Goal: Task Accomplishment & Management: Manage account settings

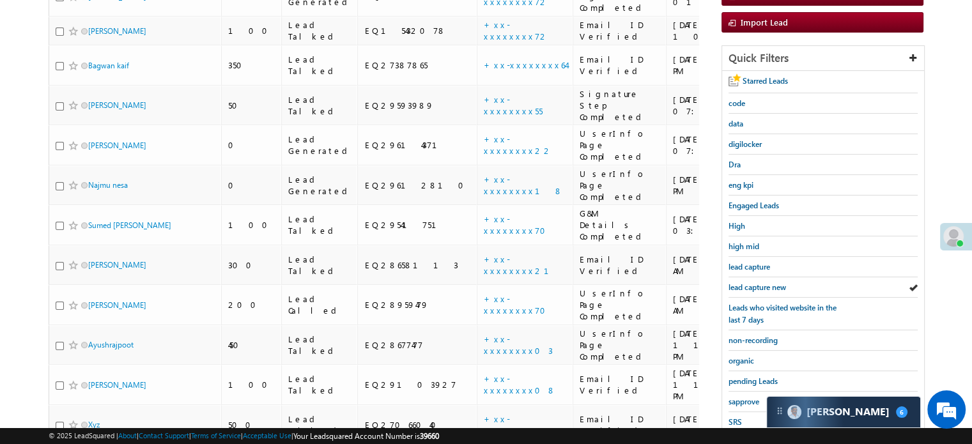
scroll to position [274, 0]
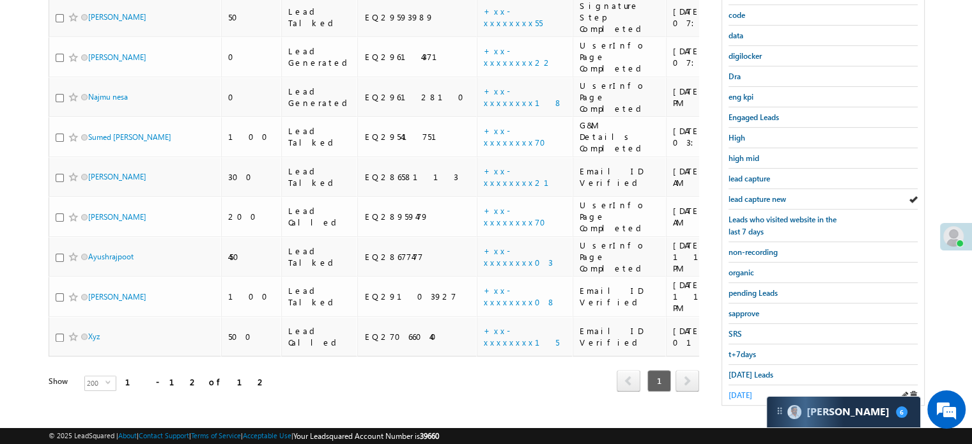
click at [742, 390] on span "yesterday" at bounding box center [740, 395] width 24 height 10
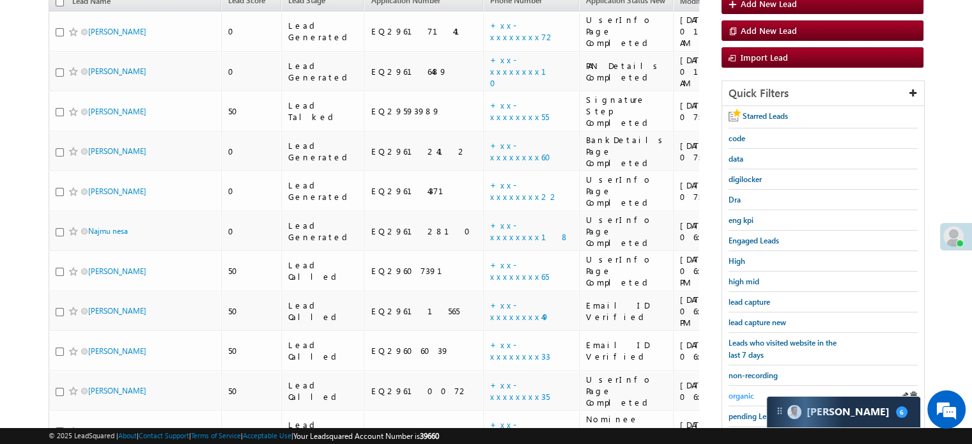
scroll to position [82, 0]
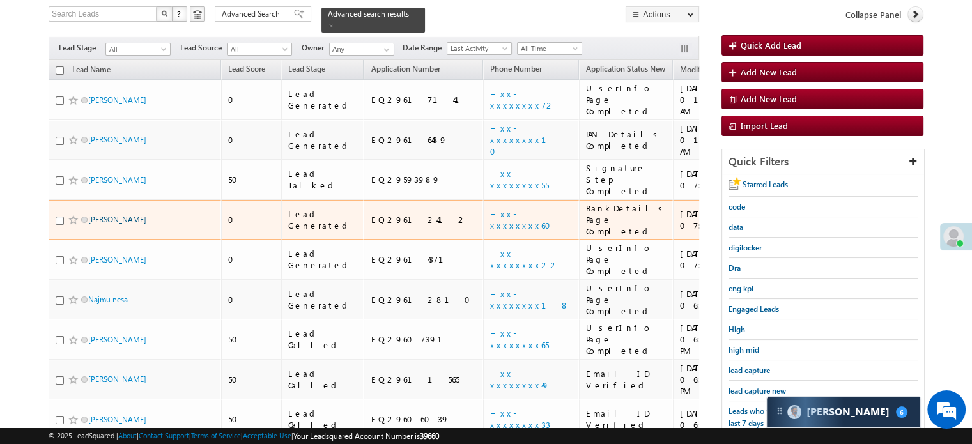
drag, startPoint x: 124, startPoint y: 178, endPoint x: 102, endPoint y: 173, distance: 22.3
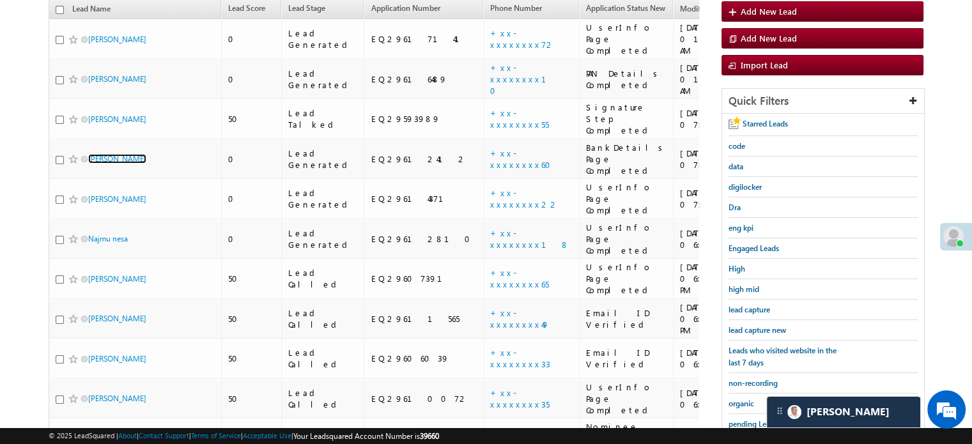
scroll to position [130, 0]
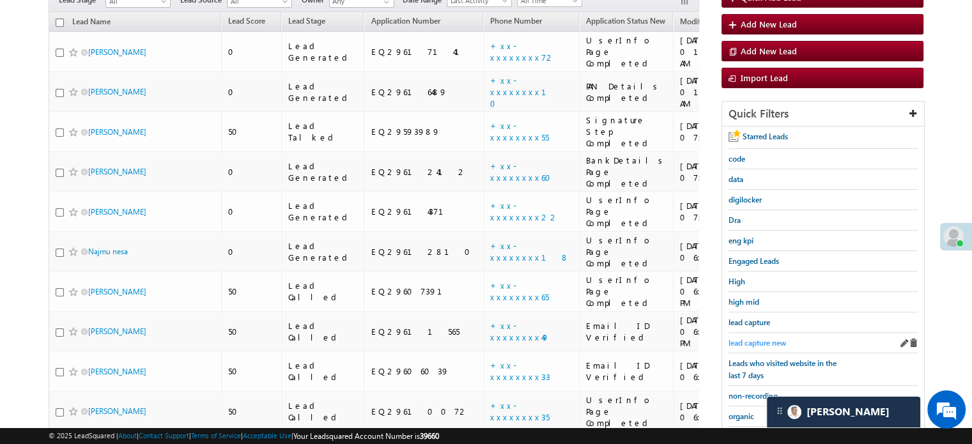
click at [762, 339] on span "lead capture new" at bounding box center [756, 343] width 57 height 10
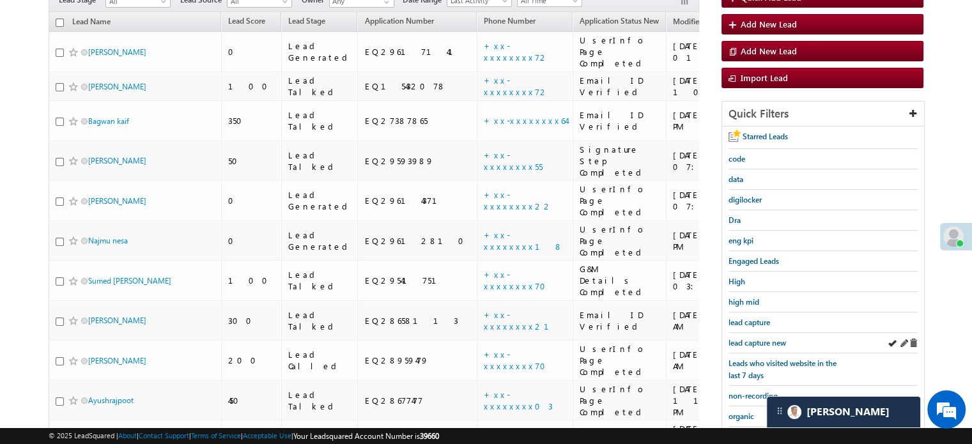
click at [754, 333] on div "lead capture new" at bounding box center [822, 343] width 189 height 20
click at [754, 338] on span "lead capture new" at bounding box center [756, 343] width 57 height 10
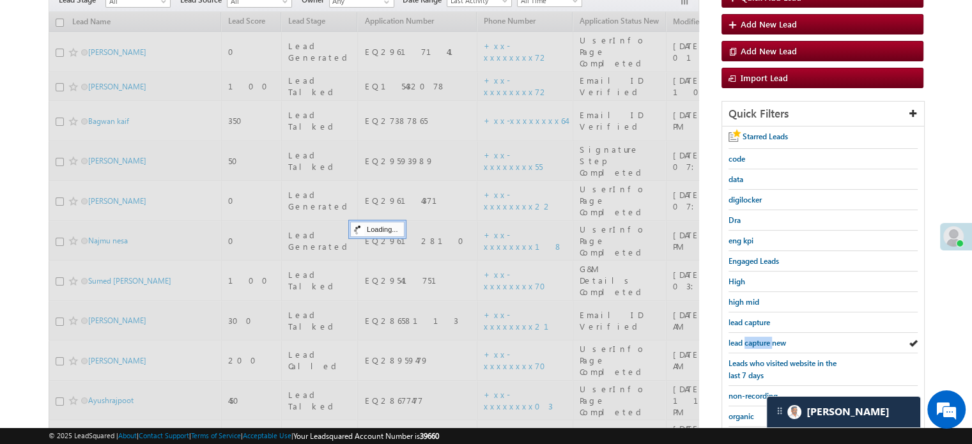
click at [754, 338] on span "lead capture new" at bounding box center [756, 343] width 57 height 10
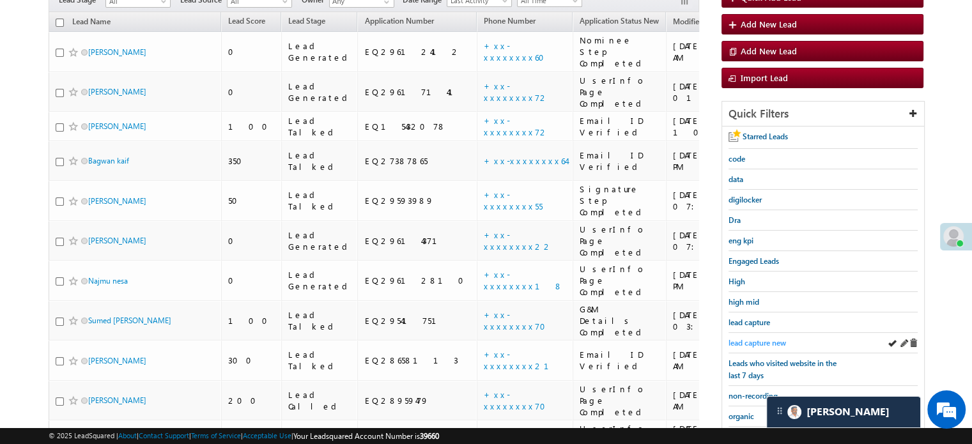
click at [751, 340] on span "lead capture new" at bounding box center [756, 343] width 57 height 10
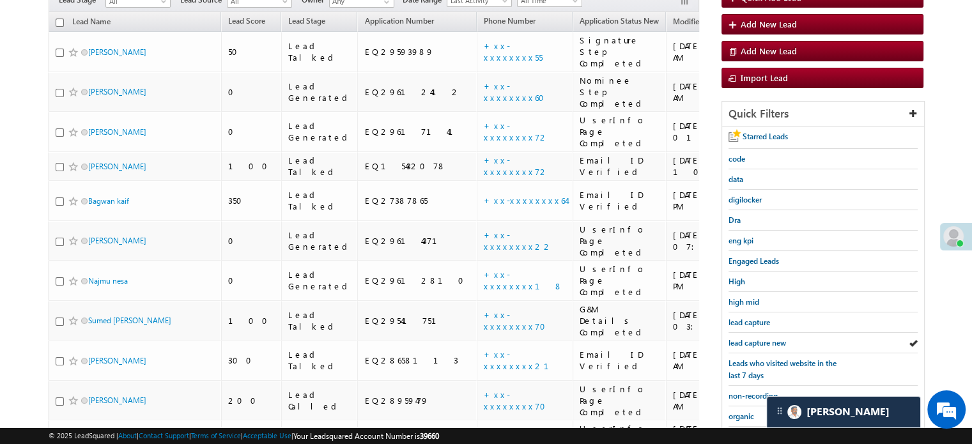
click at [751, 340] on span "lead capture new" at bounding box center [756, 343] width 57 height 10
click at [754, 338] on span "lead capture new" at bounding box center [756, 343] width 57 height 10
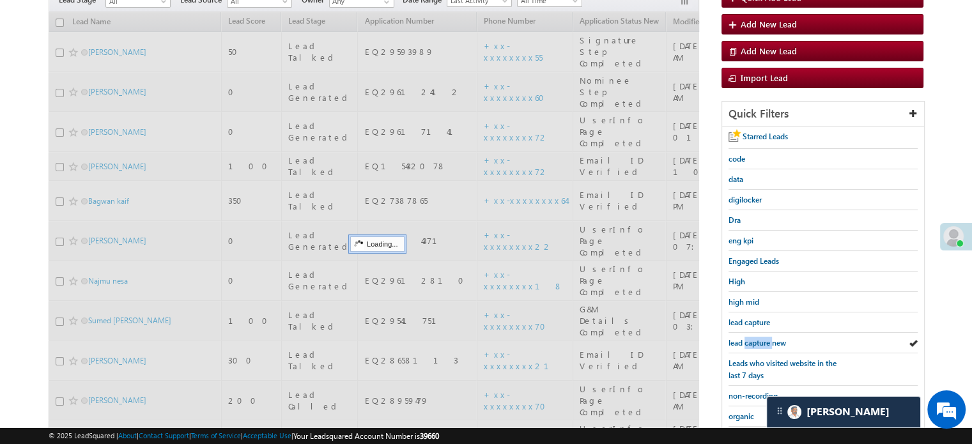
click at [754, 338] on span "lead capture new" at bounding box center [756, 343] width 57 height 10
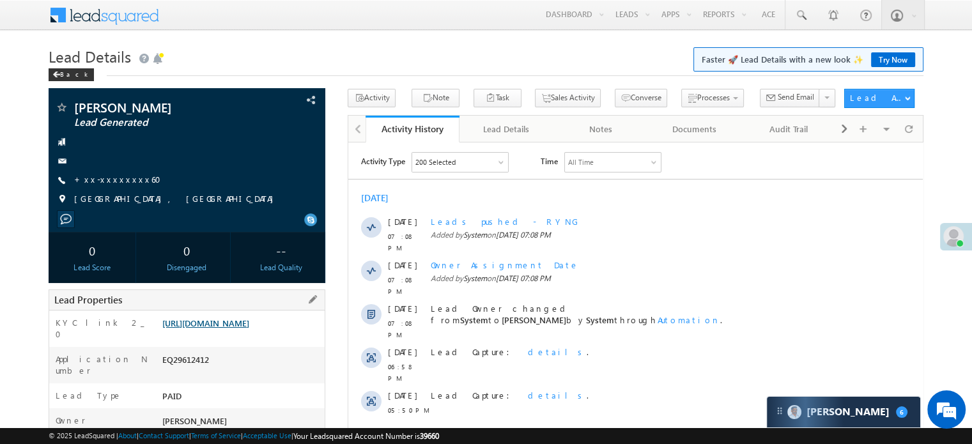
click at [249, 328] on link "https://angelbroking1-pk3em7sa.customui-test.leadsquared.com?leadId=7440a7bb-4e…" at bounding box center [205, 323] width 87 height 11
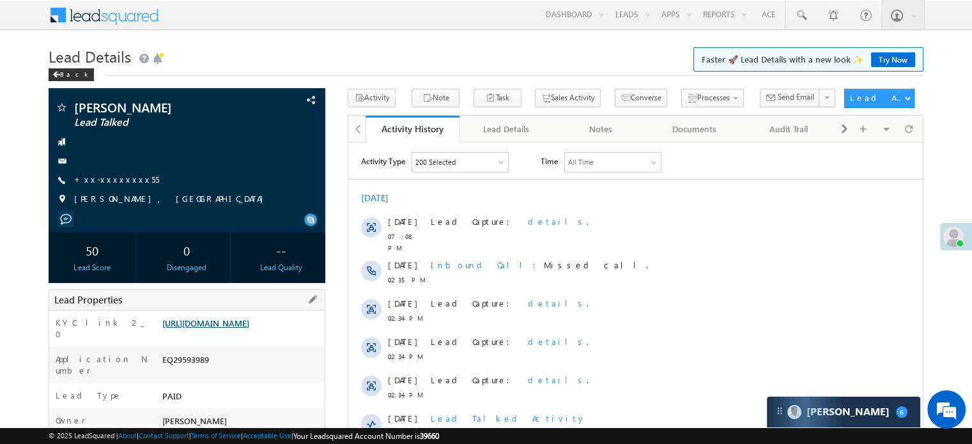
click at [242, 328] on link "[URL][DOMAIN_NAME]" at bounding box center [205, 323] width 87 height 11
